Goal: Go to known website: Access a specific website the user already knows

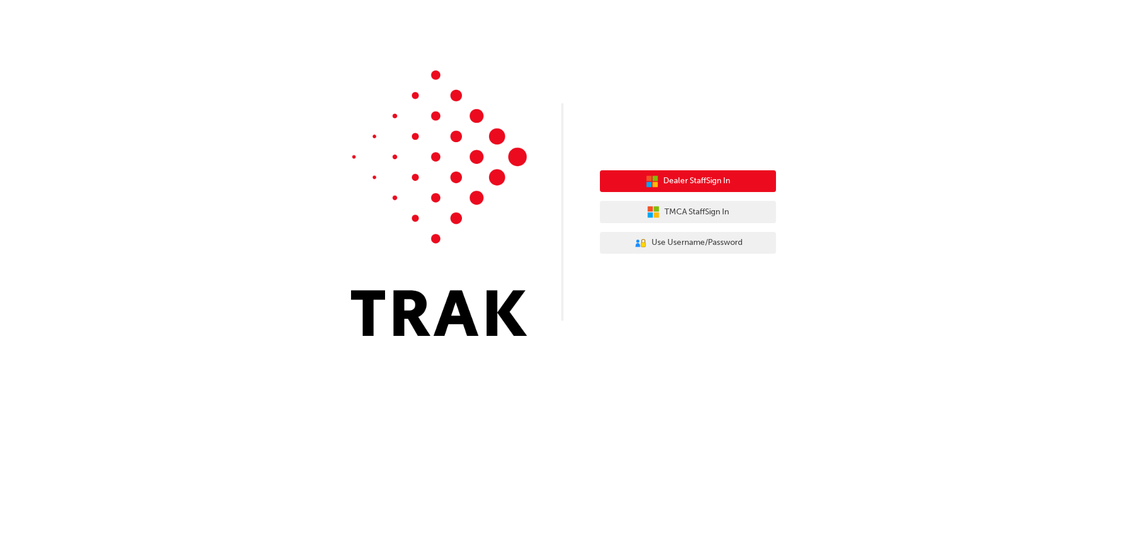
click at [663, 180] on span "Dealer Staff Sign In" at bounding box center [696, 180] width 67 height 13
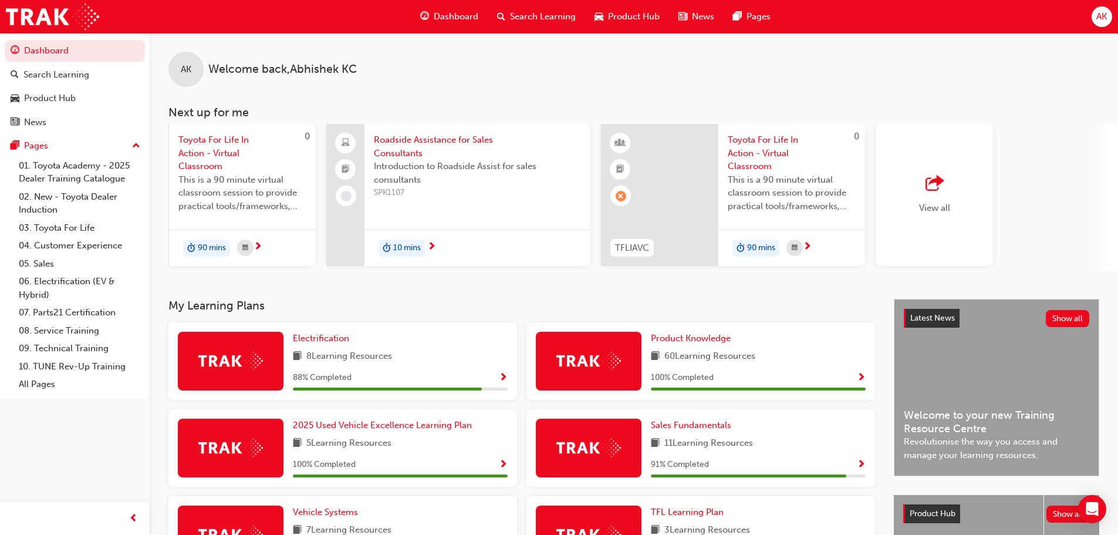
scroll to position [0, 696]
